Goal: Find specific page/section: Find specific page/section

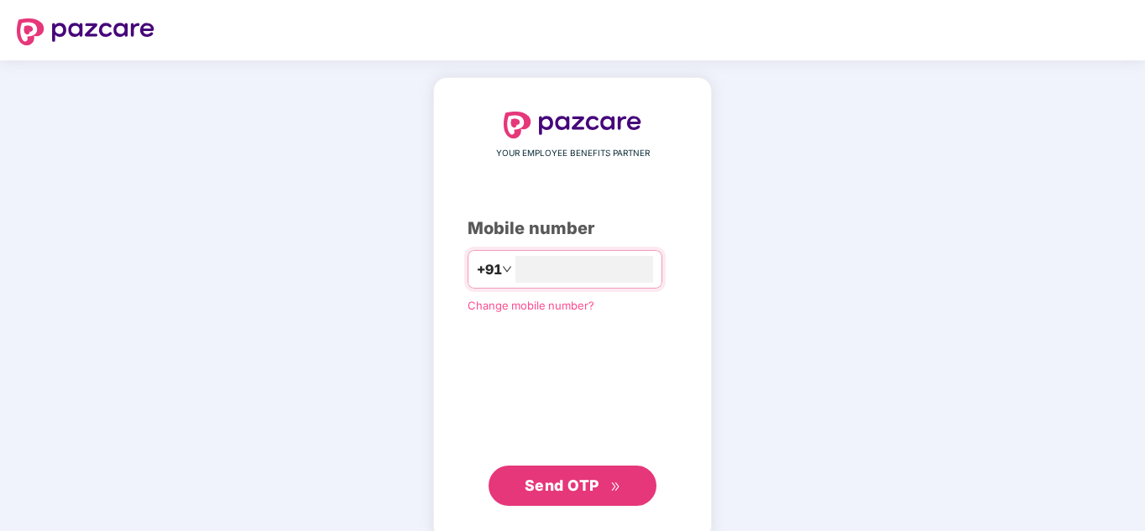
type input "**********"
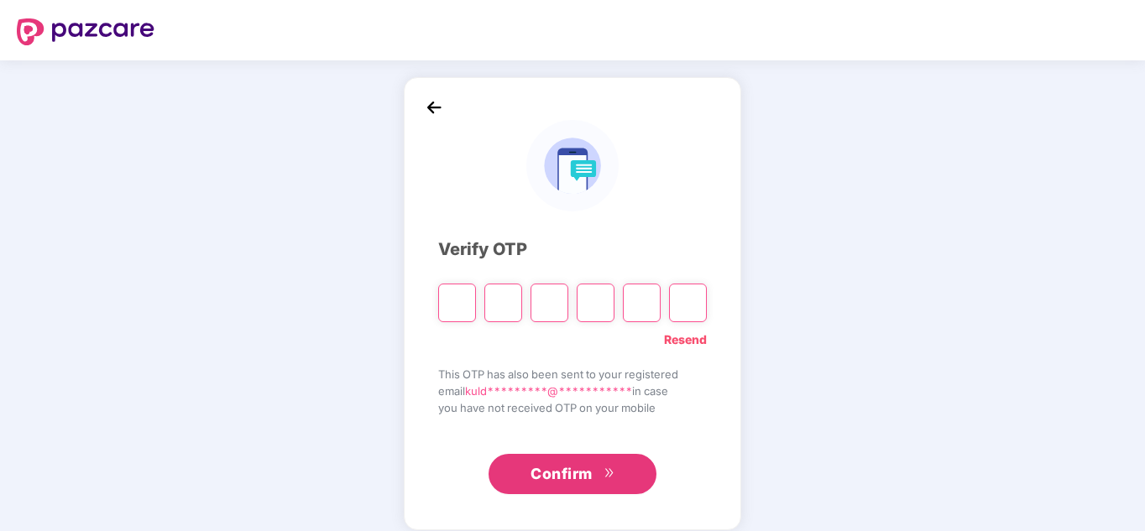
type input "*"
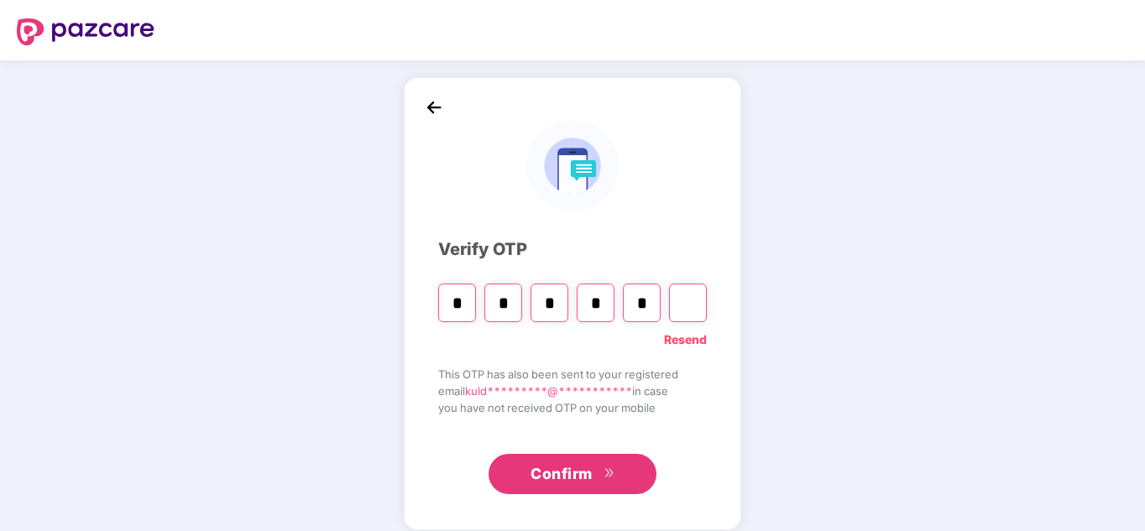
type input "*"
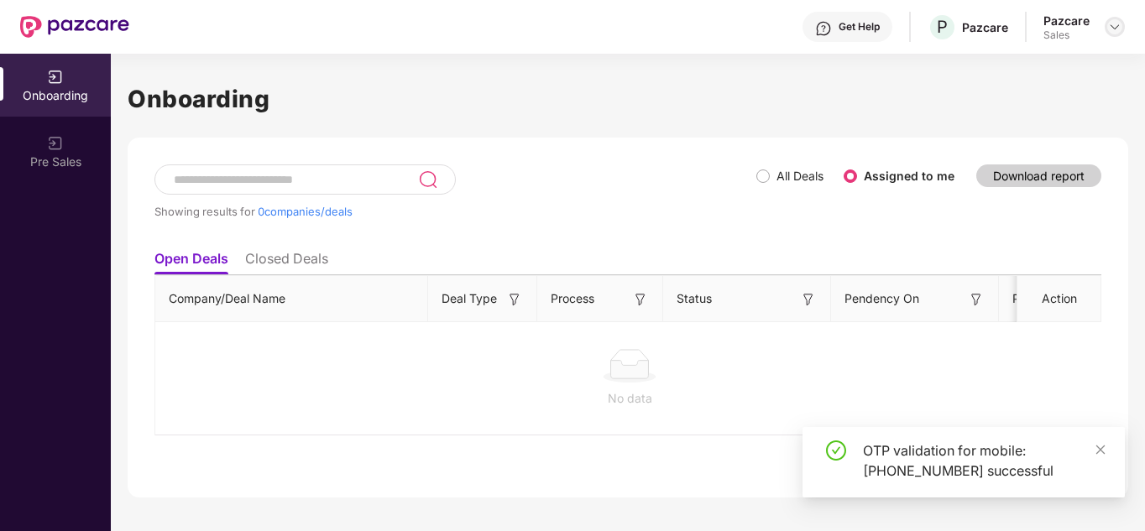
click at [1116, 23] on img at bounding box center [1114, 26] width 13 height 13
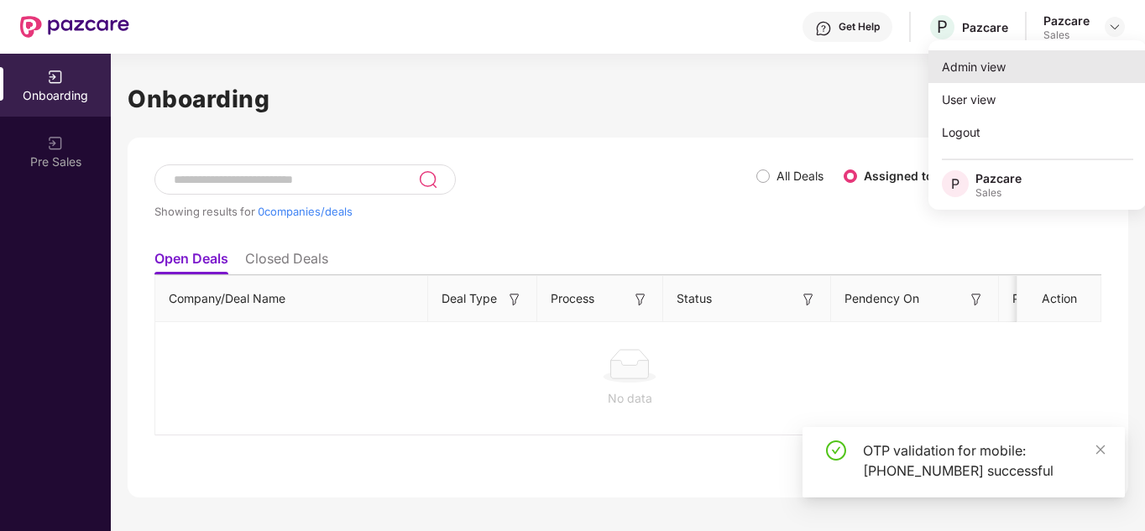
click at [1008, 75] on div "Admin view" at bounding box center [1037, 66] width 218 height 33
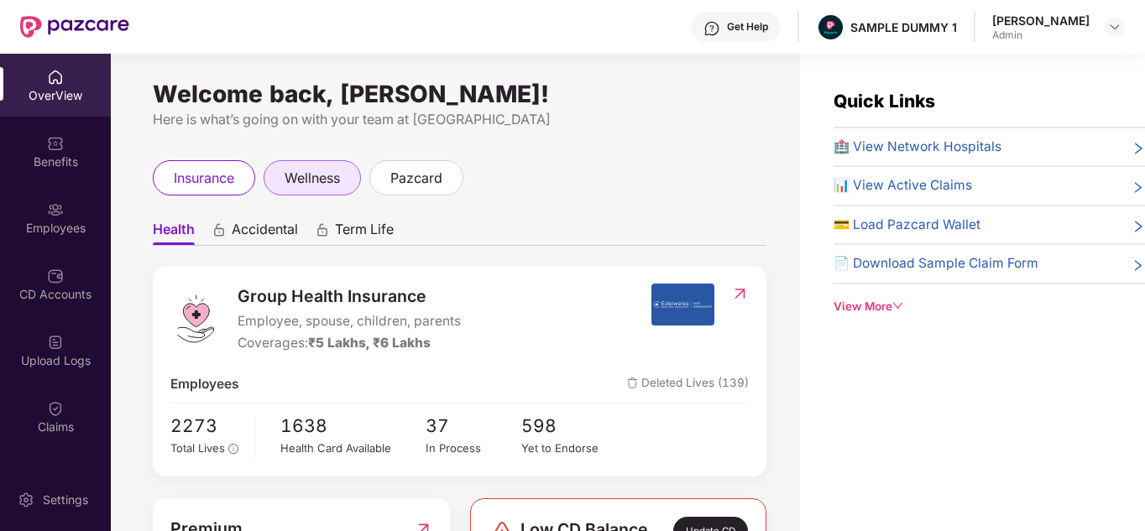
click at [316, 167] on div "wellness" at bounding box center [312, 177] width 97 height 35
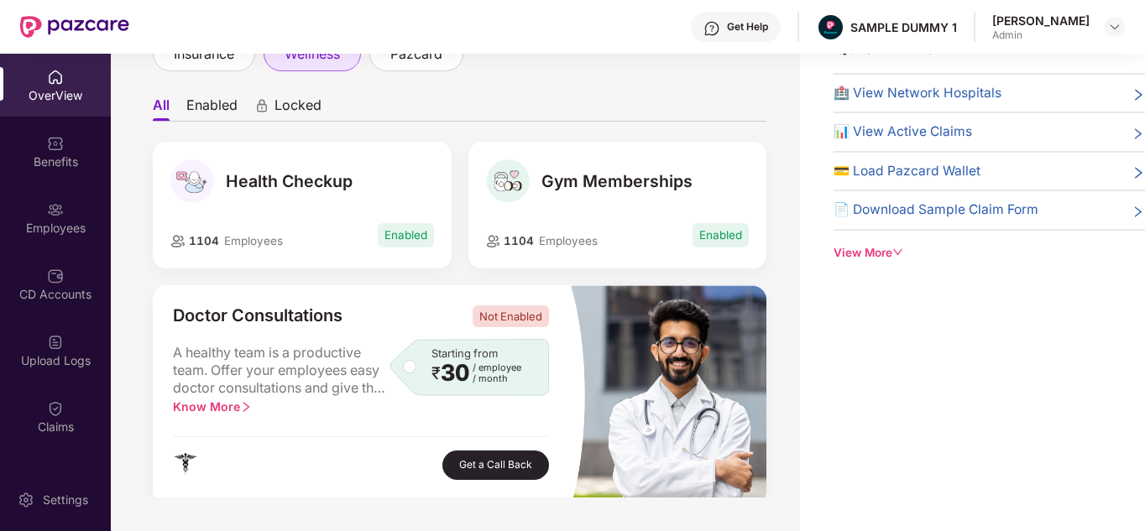
scroll to position [71, 0]
click at [303, 213] on div "Health Checkup 1104 Employees Enabled" at bounding box center [302, 204] width 299 height 127
